Goal: Task Accomplishment & Management: Use online tool/utility

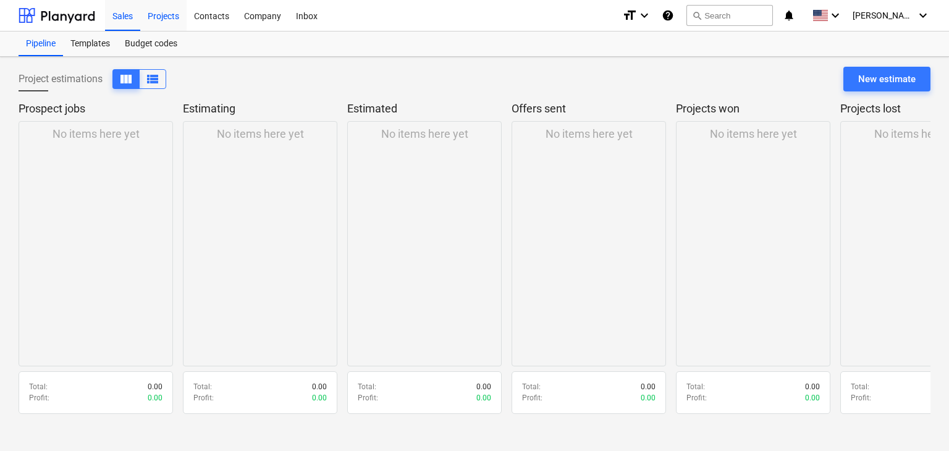
click at [170, 11] on div "Projects" at bounding box center [163, 15] width 46 height 32
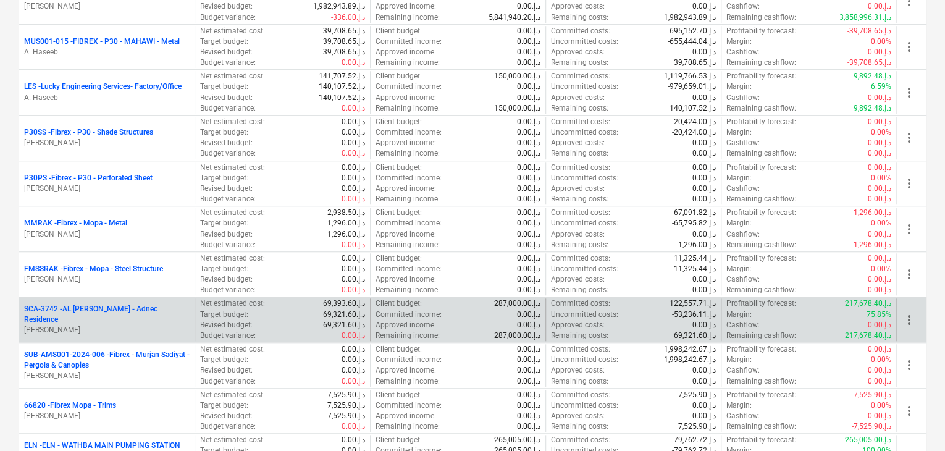
scroll to position [432, 0]
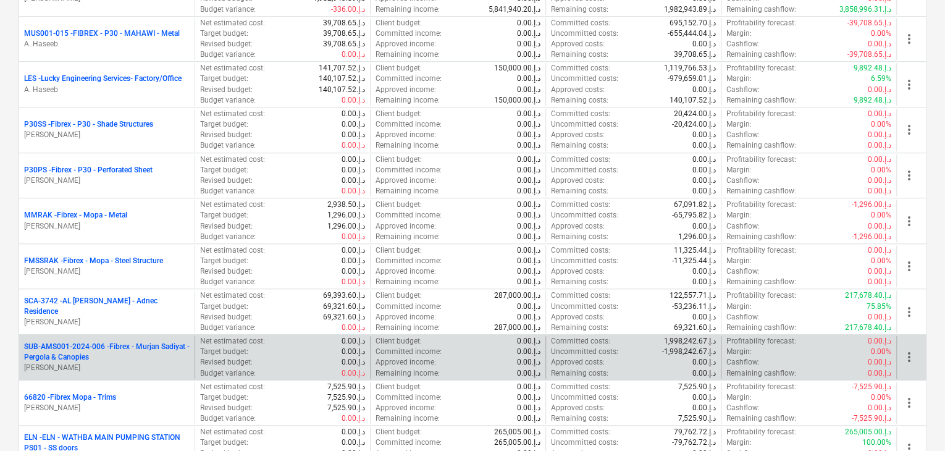
click at [79, 354] on p "SUB-AMS001-2024-006 - Fibrex - Murjan Sadiyat - Pergola & Canopies" at bounding box center [107, 352] width 166 height 21
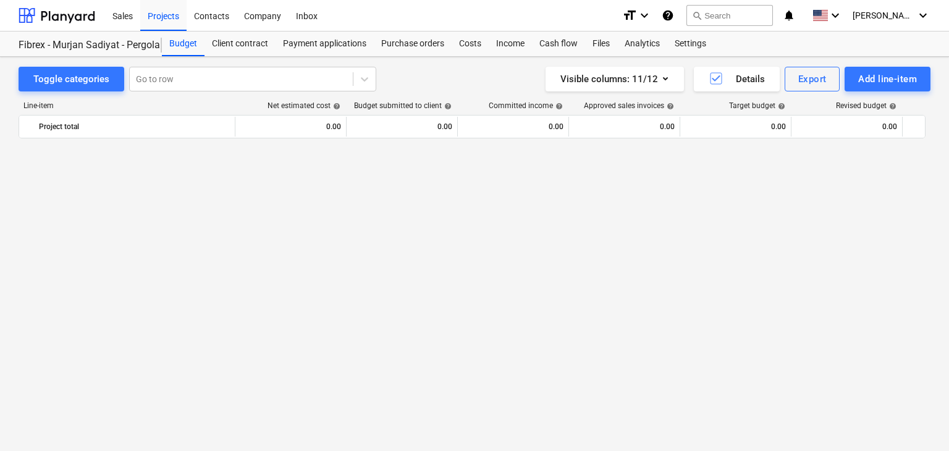
scroll to position [7332, 0]
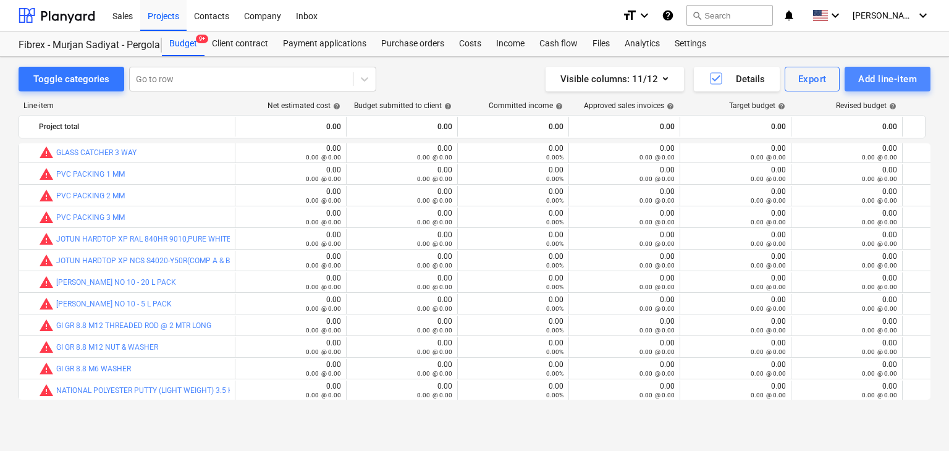
click at [861, 74] on div "Add line-item" at bounding box center [887, 79] width 59 height 16
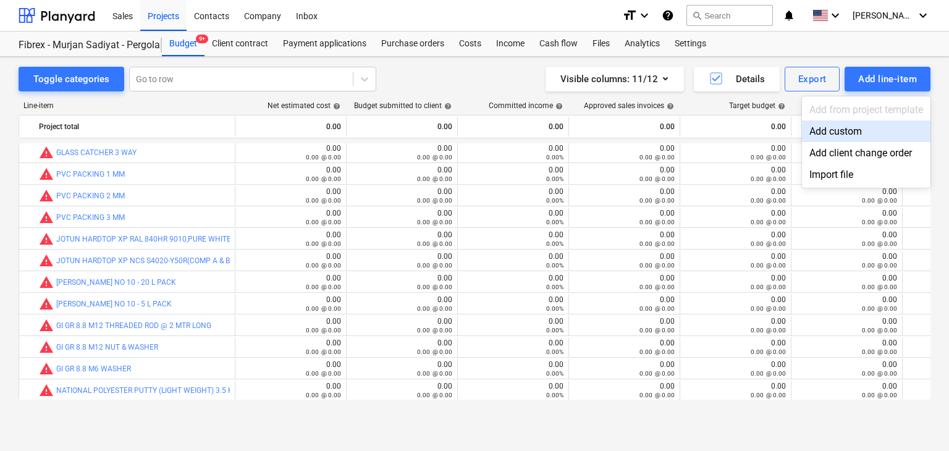
click at [822, 131] on div "Add custom" at bounding box center [866, 131] width 128 height 22
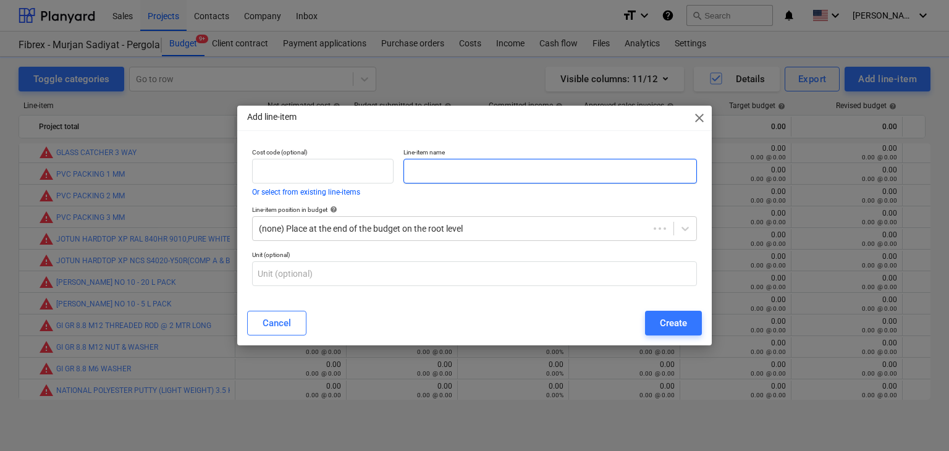
drag, startPoint x: 474, startPoint y: 174, endPoint x: 467, endPoint y: 171, distance: 7.2
click at [469, 172] on input "text" at bounding box center [549, 171] width 293 height 25
paste input "MS RHS 250X100X10MM THK @ 6000 MM S275"
type input "MS RHS 250X100X10MM THK @ 6000 MM S275"
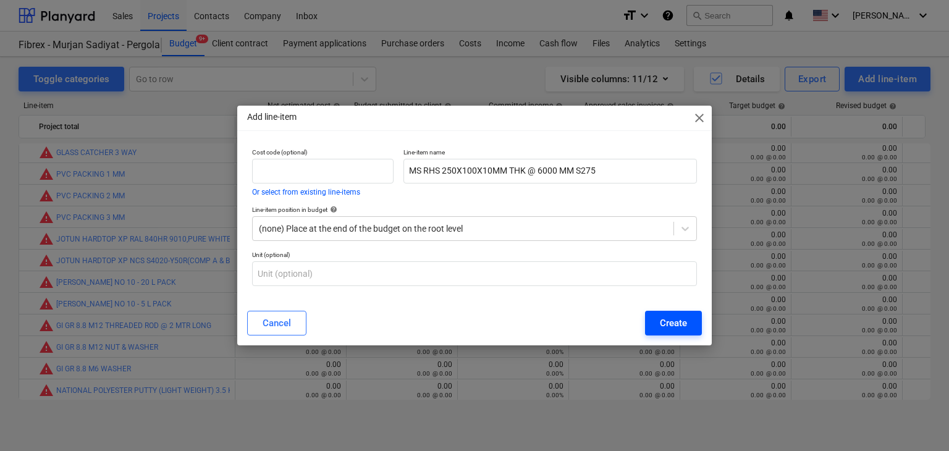
click at [653, 322] on button "Create" at bounding box center [673, 323] width 57 height 25
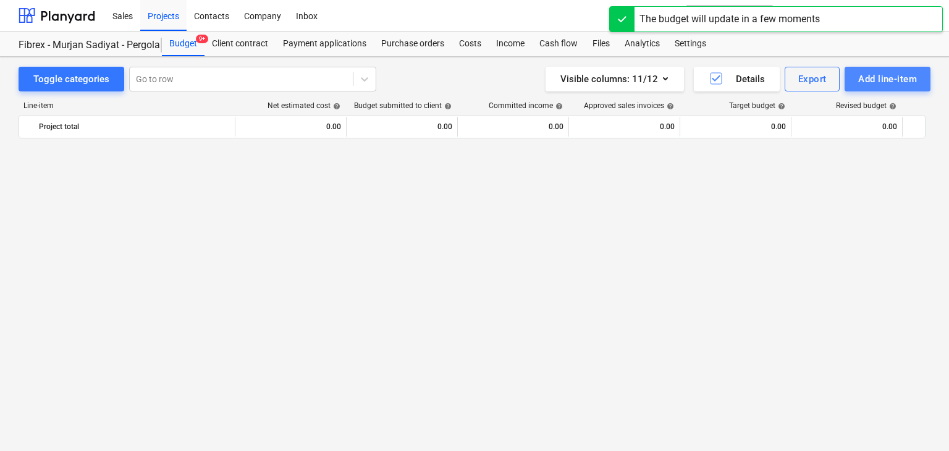
click at [872, 82] on div "Add line-item" at bounding box center [887, 79] width 59 height 16
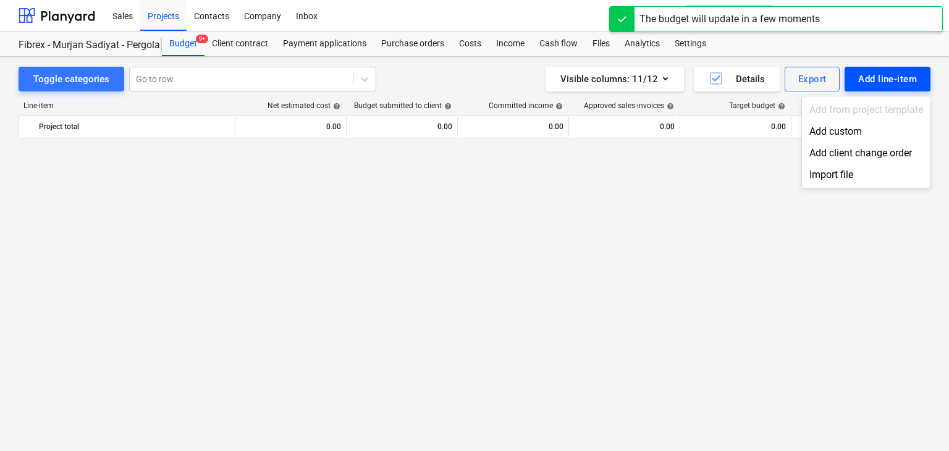
scroll to position [7332, 0]
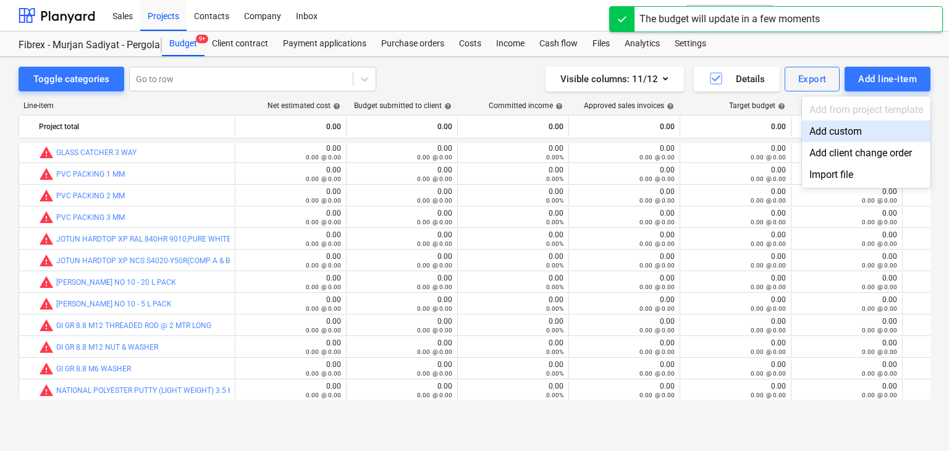
click at [815, 134] on div "Add custom" at bounding box center [866, 131] width 128 height 22
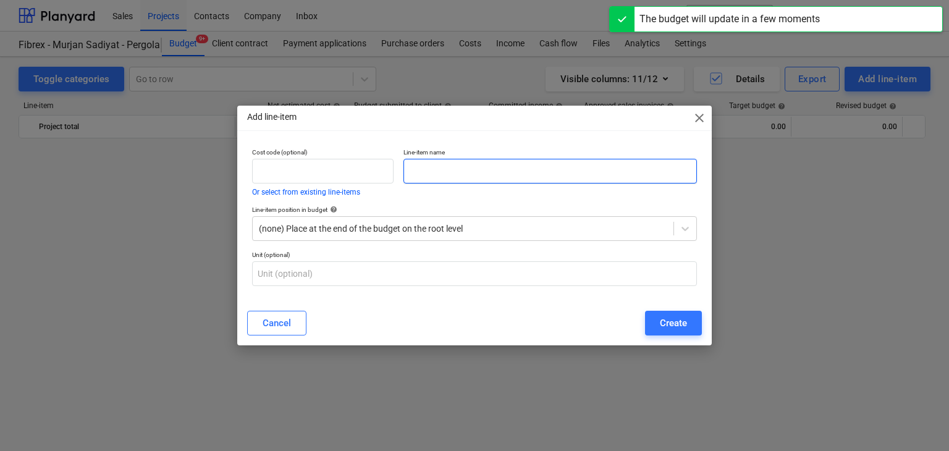
click at [439, 174] on input "text" at bounding box center [549, 171] width 293 height 25
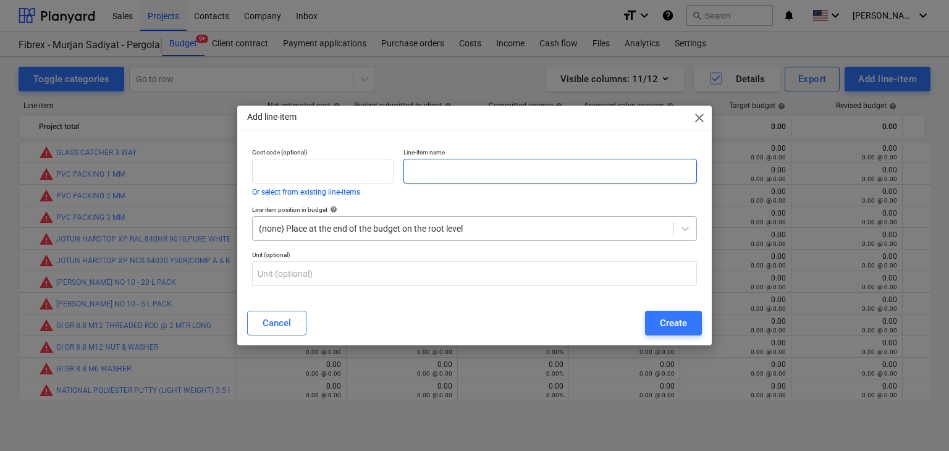
paste input "MS SHS 80X80X5MM THK @ 6000 MM S275"
type input "MS SHS 80X80X5MM THK @ 6000 MM S275"
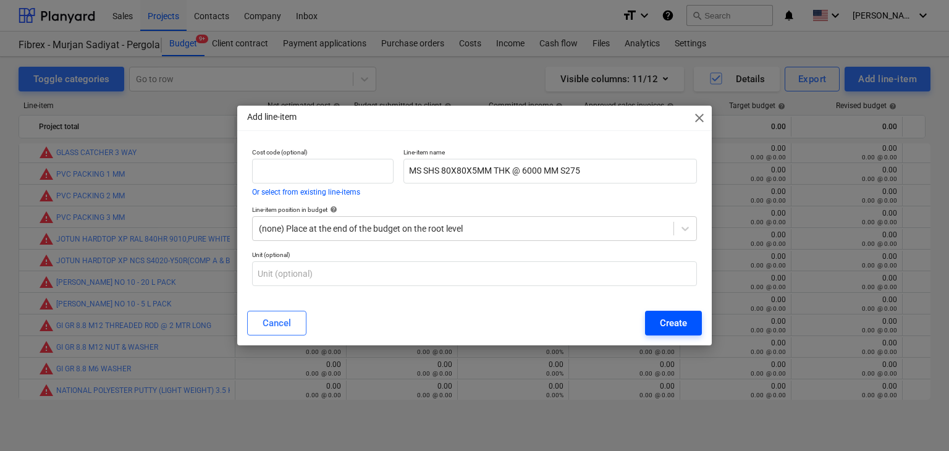
click at [671, 332] on button "Create" at bounding box center [673, 323] width 57 height 25
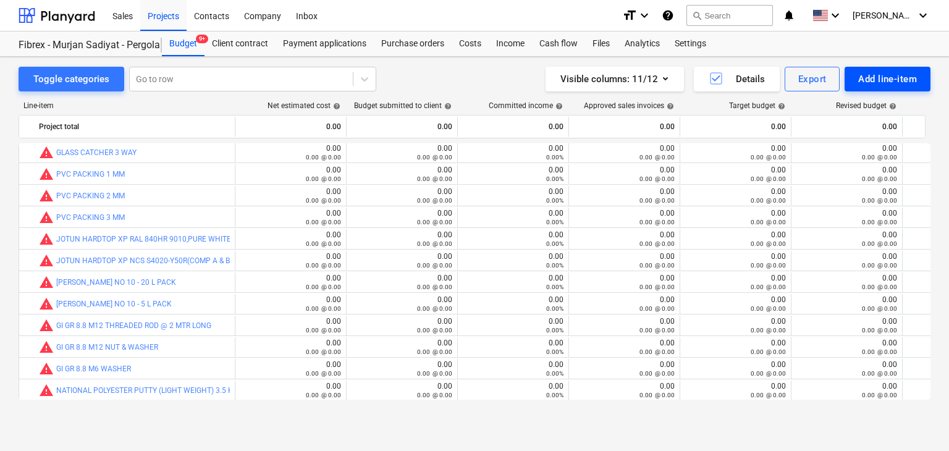
click at [877, 81] on div "Add line-item" at bounding box center [887, 79] width 59 height 16
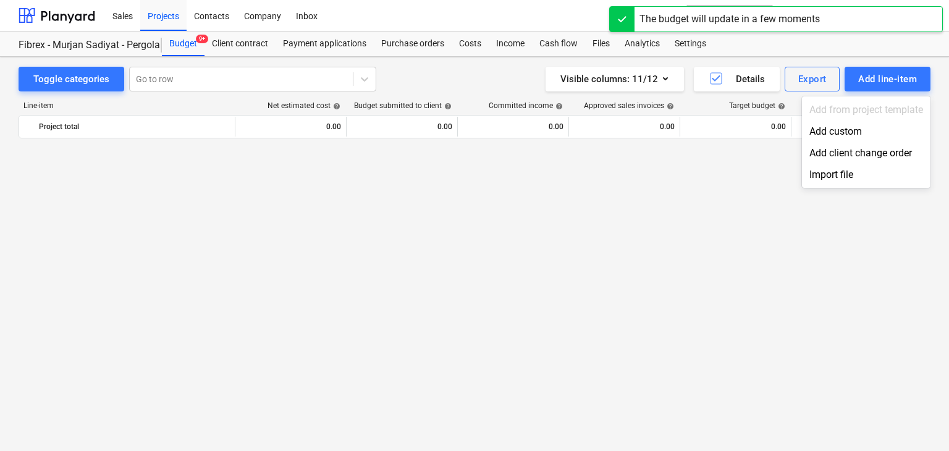
scroll to position [7332, 0]
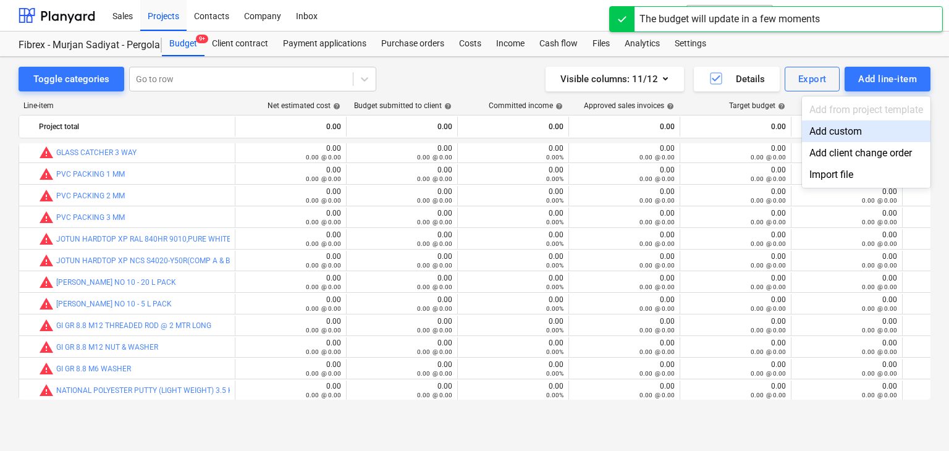
click at [814, 141] on div "Add custom" at bounding box center [866, 131] width 128 height 22
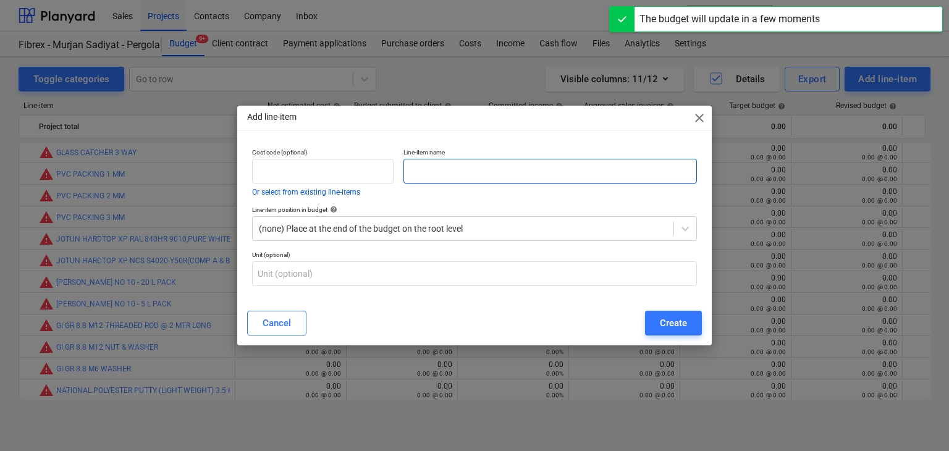
click at [425, 164] on input "text" at bounding box center [549, 171] width 293 height 25
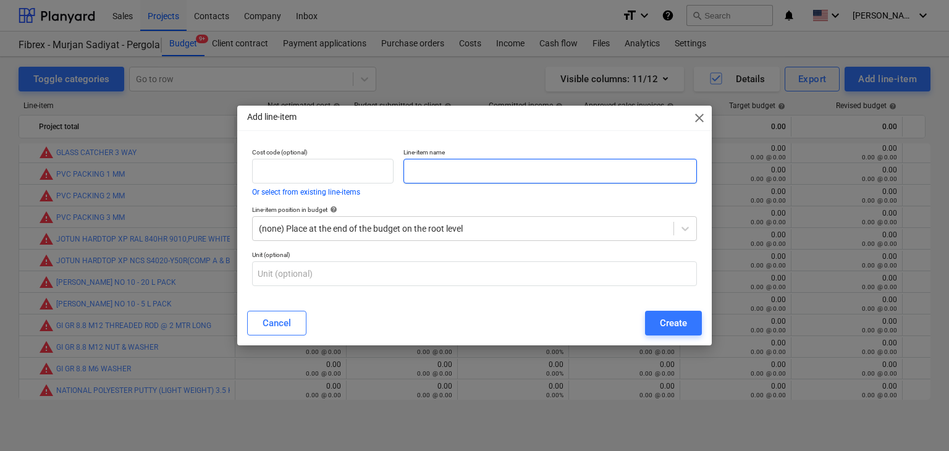
paste input "MS PLATE 16MM THK X 6000 X 2000 MM S275"
type input "MS PLATE 16MM THK X 6000 X 2000 MM S275"
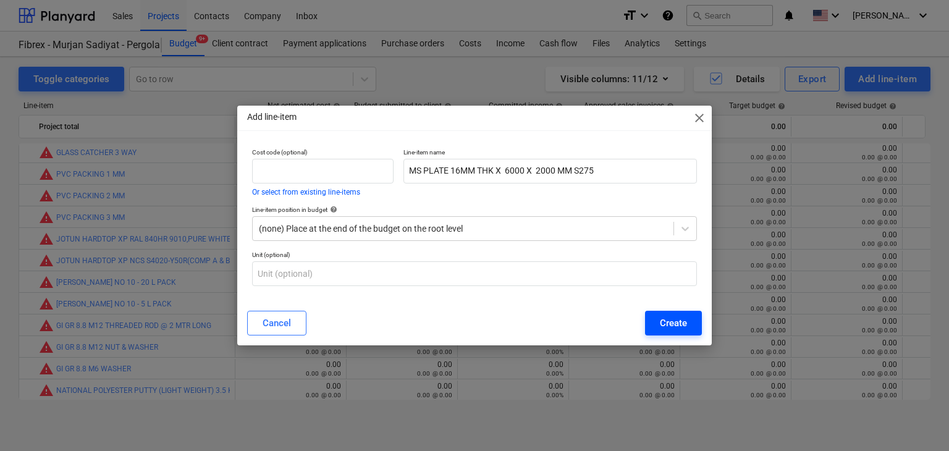
click at [670, 316] on div "Create" at bounding box center [673, 323] width 27 height 16
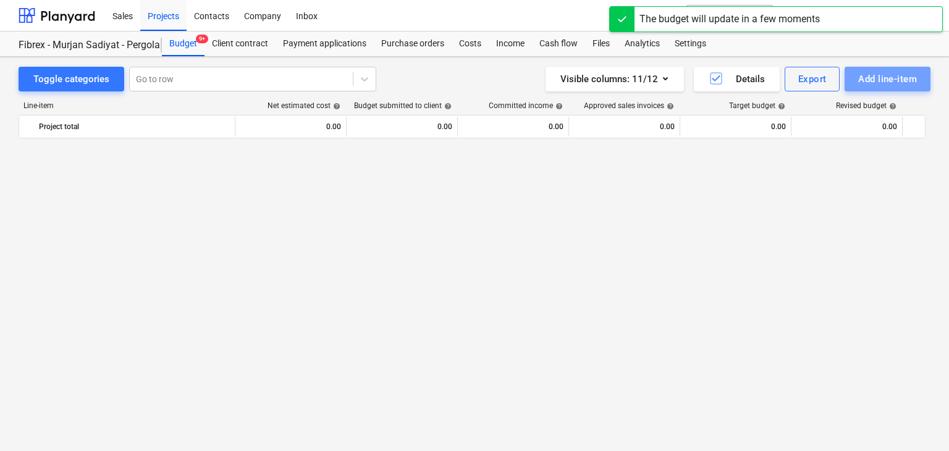
click at [877, 82] on div "Add line-item" at bounding box center [887, 79] width 59 height 16
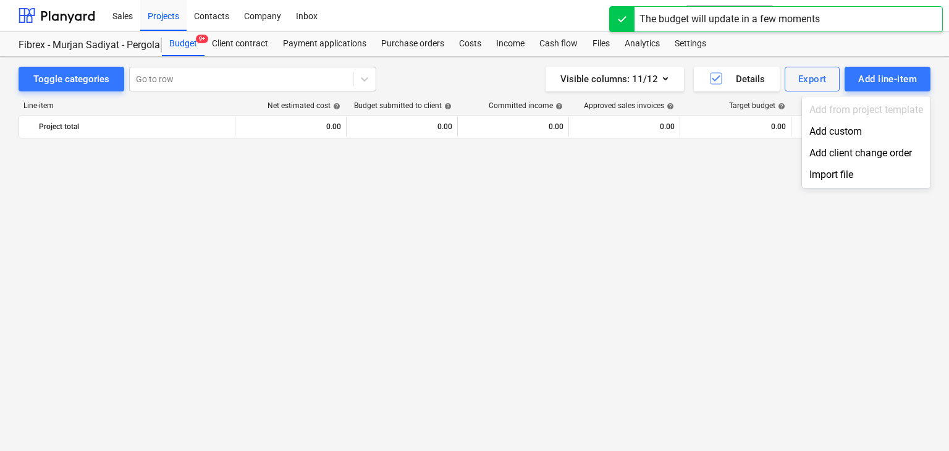
scroll to position [7332, 0]
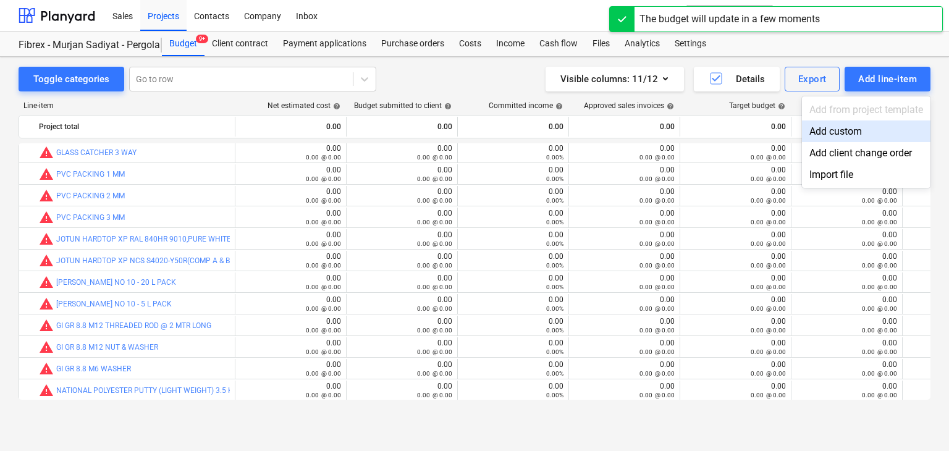
click at [842, 139] on div "Add custom" at bounding box center [866, 131] width 128 height 22
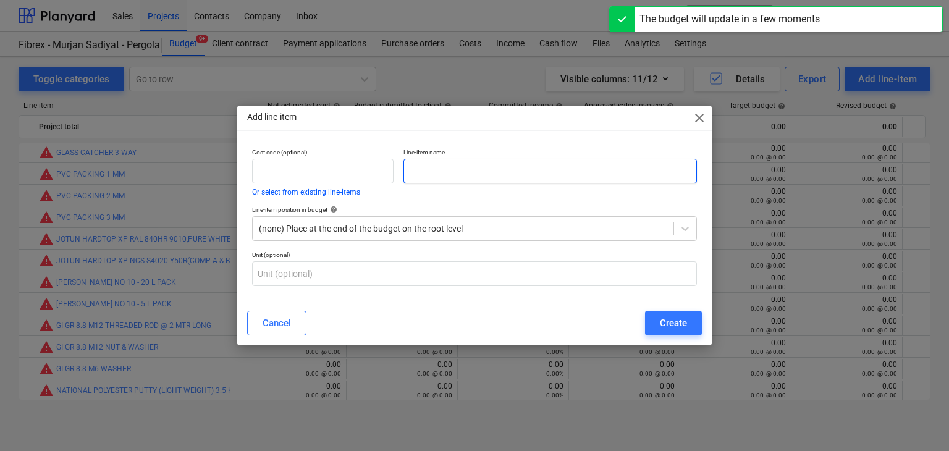
click at [420, 175] on input "text" at bounding box center [549, 171] width 293 height 25
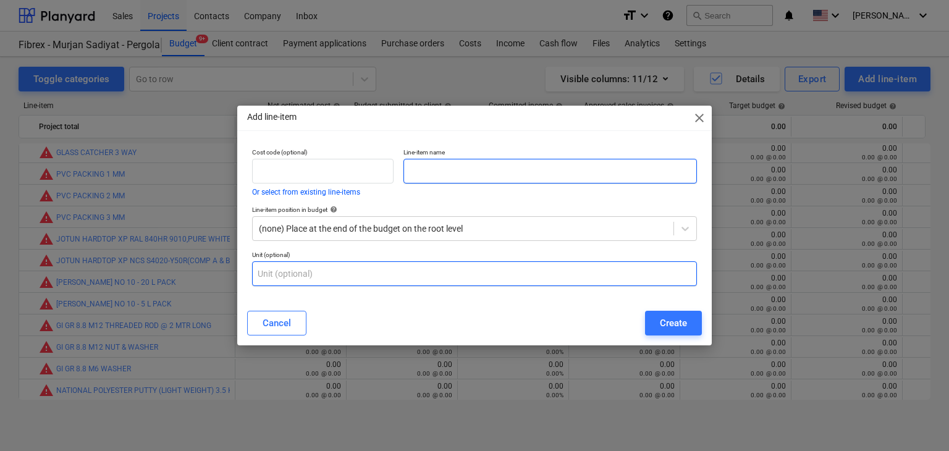
paste input "MS FLATBAR 20MM WIDTH X 4 MM THK @ 6000 MM S275"
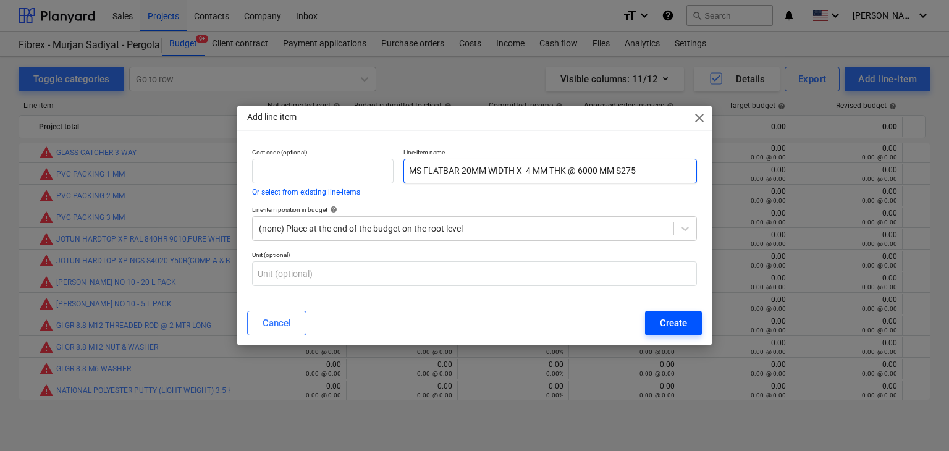
type input "MS FLATBAR 20MM WIDTH X 4 MM THK @ 6000 MM S275"
click at [660, 322] on div "Create" at bounding box center [673, 323] width 27 height 16
